Goal: Task Accomplishment & Management: Manage account settings

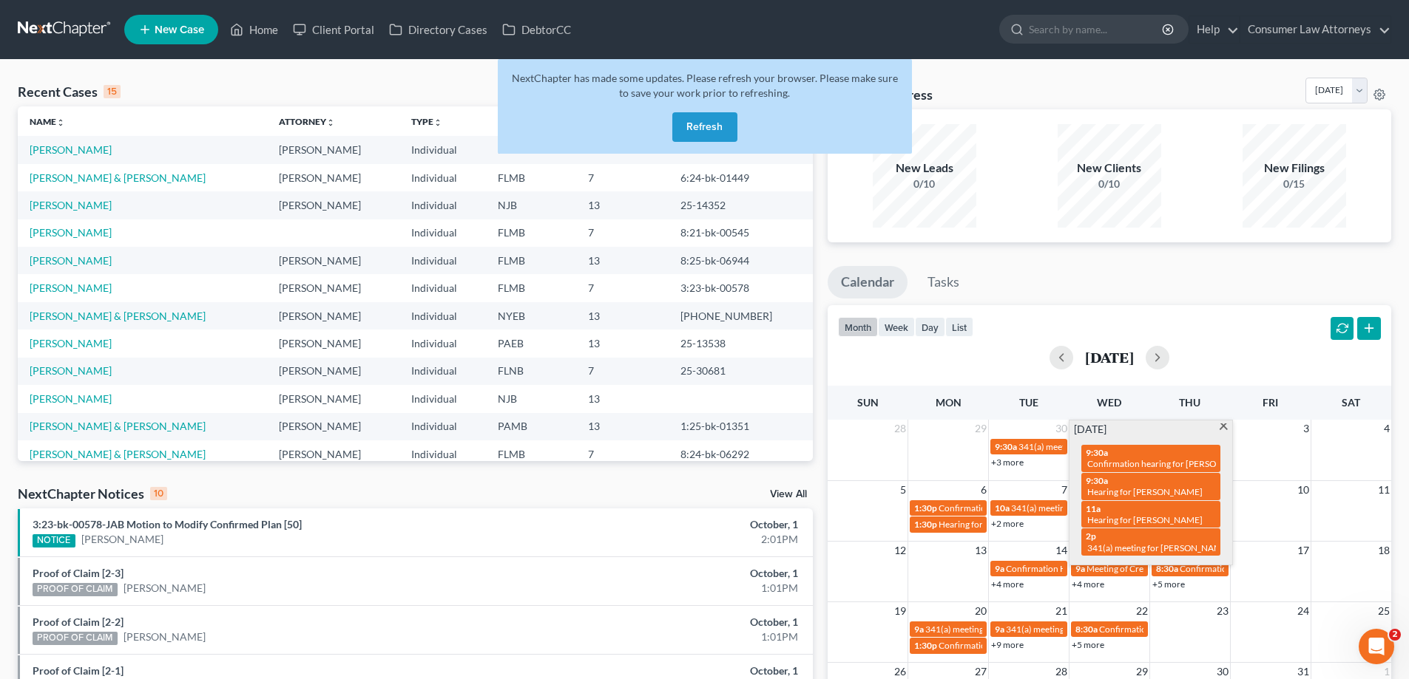
click at [714, 131] on button "Refresh" at bounding box center [704, 127] width 65 height 30
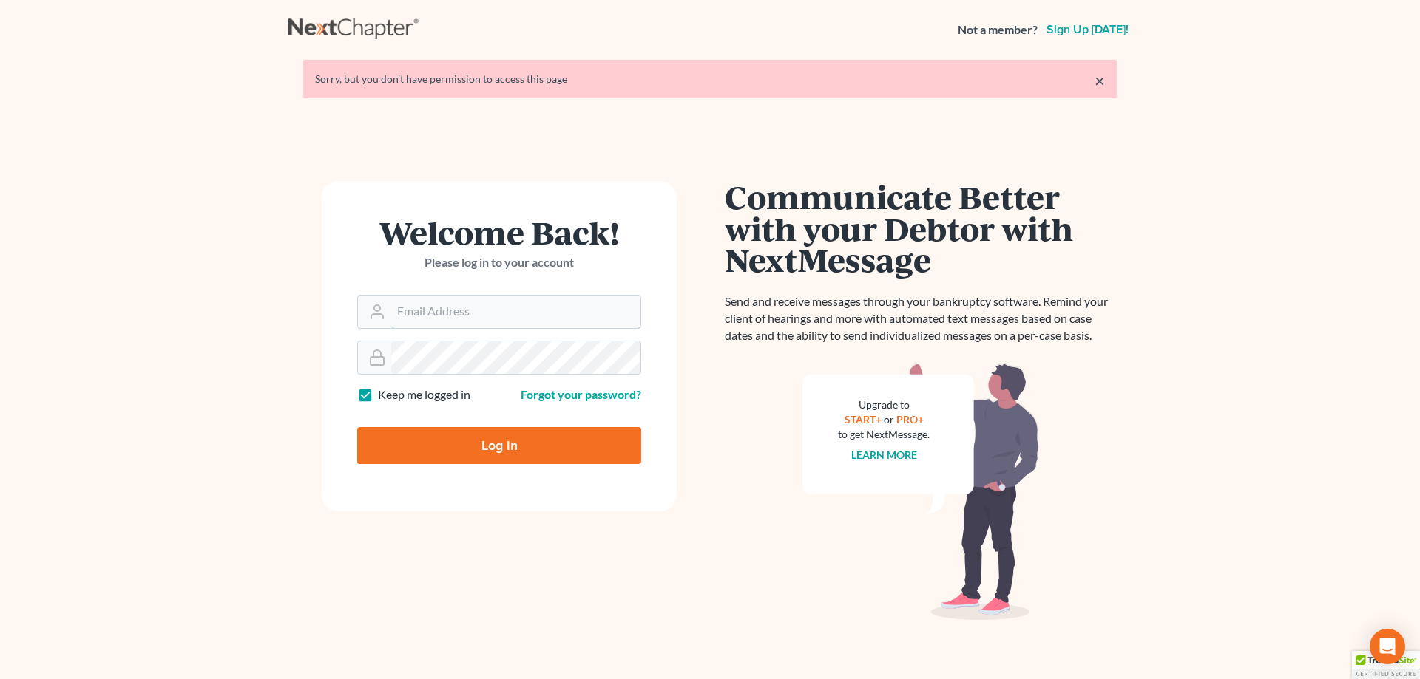
type input "ykim@consumerlawattorneys.com"
click at [498, 453] on input "Log In" at bounding box center [499, 445] width 284 height 37
type input "Thinking..."
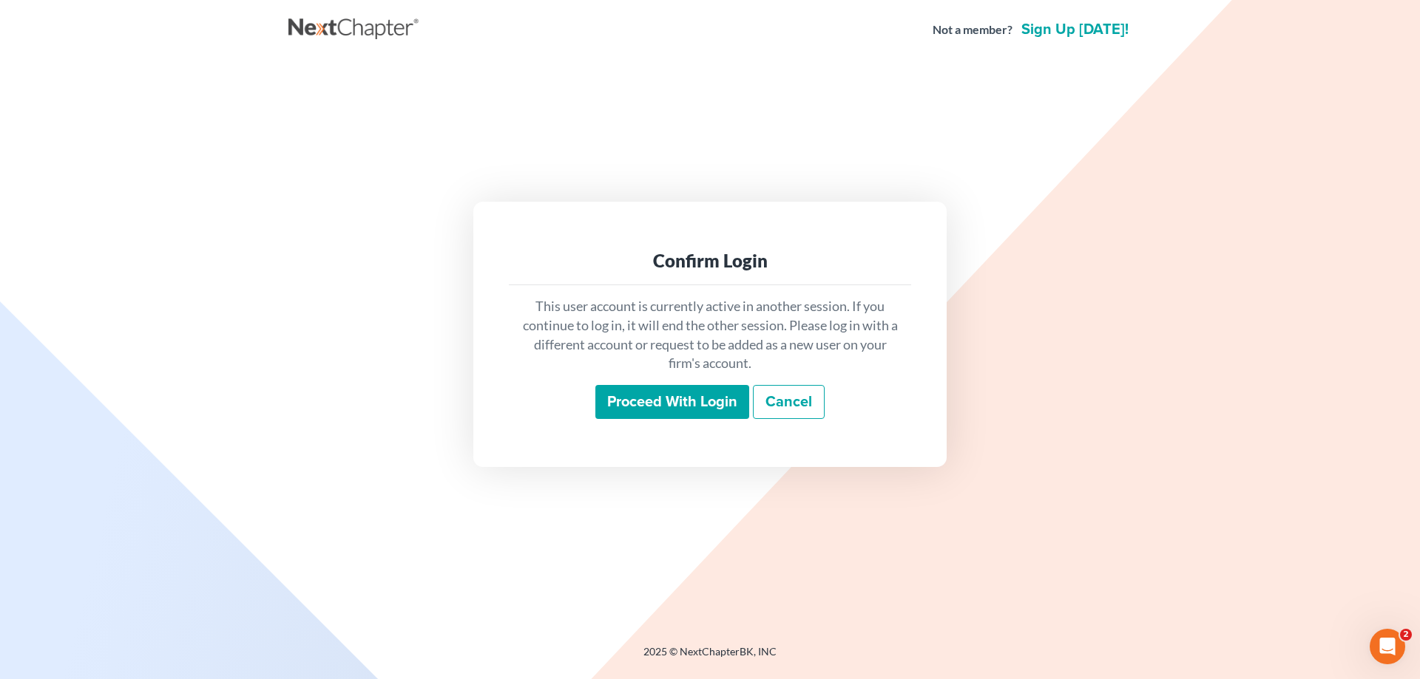
click at [640, 393] on input "Proceed with login" at bounding box center [672, 402] width 154 height 34
